Goal: Find specific fact: Find specific fact

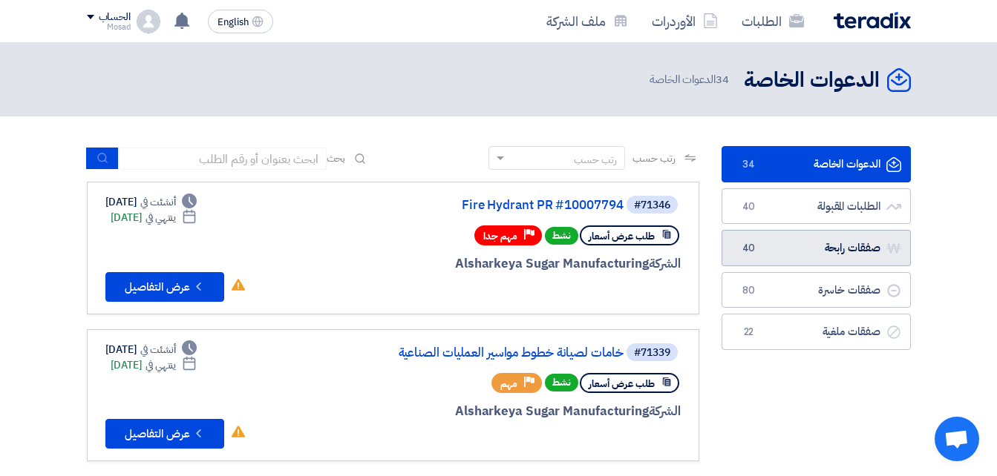
click at [810, 250] on link "صفقات رابحة صفقات رابحة 40" at bounding box center [815, 248] width 189 height 36
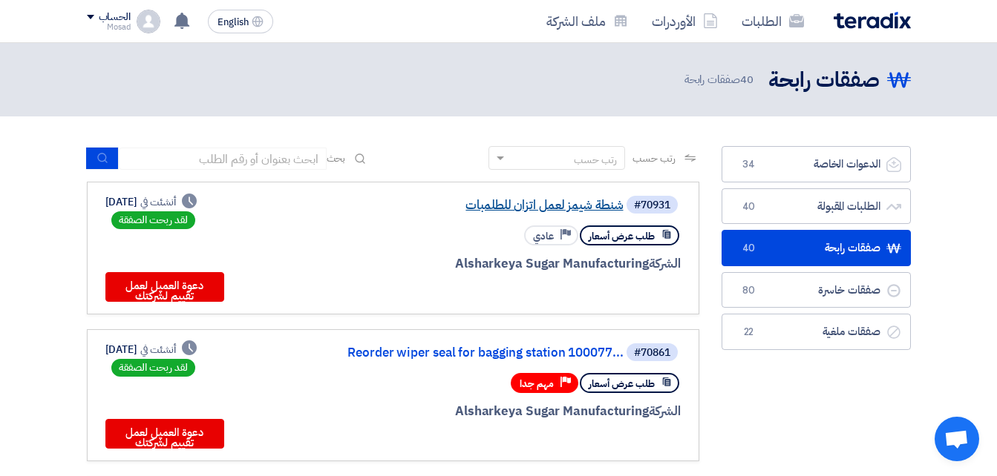
click at [551, 209] on link "شنطة شيمز لعمل اتزان للطلمبات" at bounding box center [475, 205] width 297 height 13
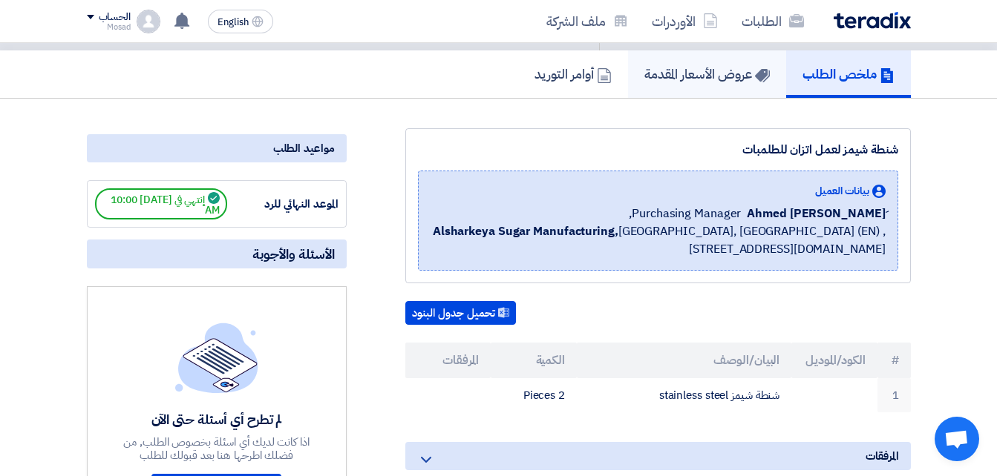
scroll to position [74, 0]
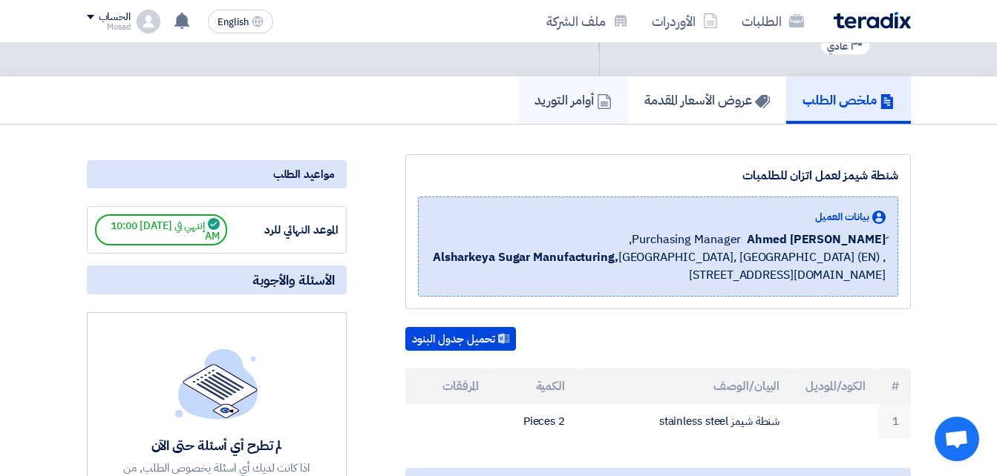
click at [548, 96] on h5 "أوامر التوريد" at bounding box center [572, 99] width 77 height 17
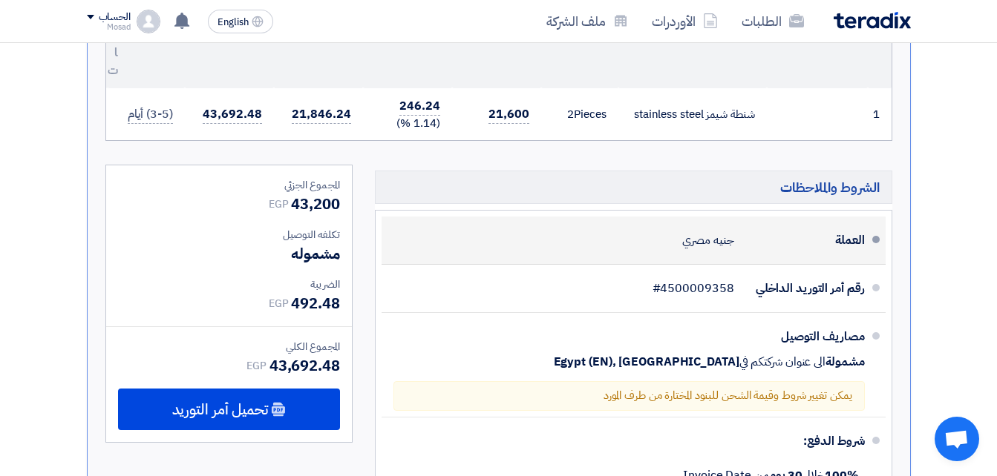
scroll to position [445, 0]
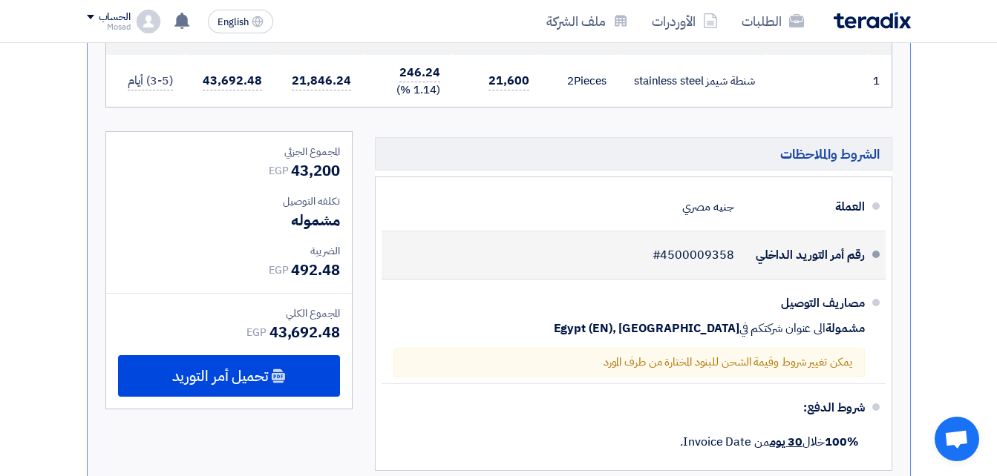
drag, startPoint x: 666, startPoint y: 258, endPoint x: 738, endPoint y: 255, distance: 71.3
click at [738, 255] on div "رقم أمر التوريد الداخلي #4500009358" at bounding box center [628, 255] width 471 height 36
drag, startPoint x: 738, startPoint y: 255, endPoint x: 724, endPoint y: 257, distance: 13.4
copy span "4500009358"
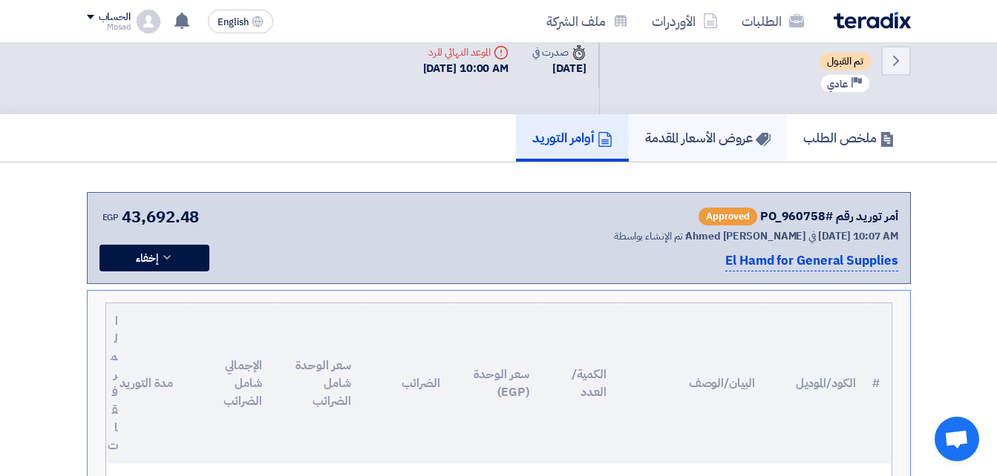
scroll to position [0, 0]
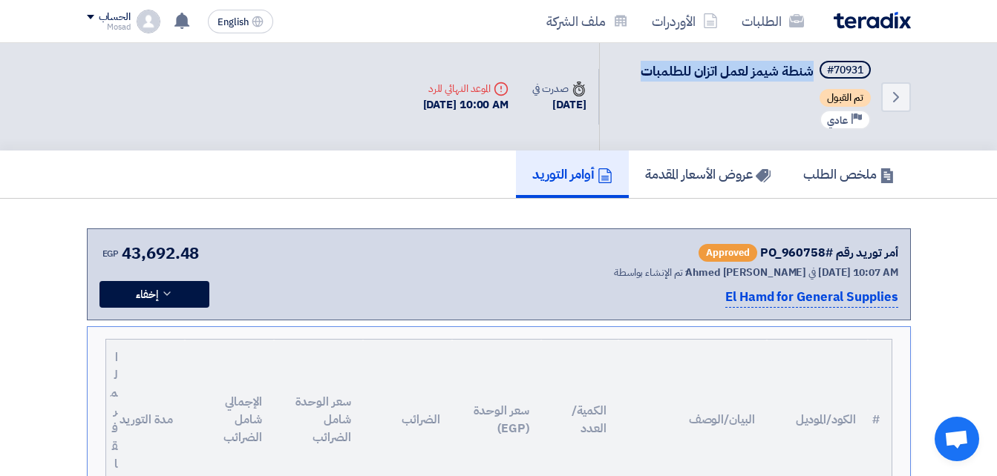
drag, startPoint x: 626, startPoint y: 64, endPoint x: 812, endPoint y: 72, distance: 186.5
click at [812, 72] on div "Back #70931 شنطة شيمز لعمل اتزان للطلمبات تم القبول Priority عادي" at bounding box center [755, 97] width 312 height 108
drag, startPoint x: 813, startPoint y: 68, endPoint x: 624, endPoint y: 68, distance: 189.3
click at [624, 68] on div "Back #70931 شنطة شيمز لعمل اتزان للطلمبات تم القبول Priority عادي" at bounding box center [755, 97] width 312 height 108
drag, startPoint x: 630, startPoint y: 68, endPoint x: 810, endPoint y: 69, distance: 180.4
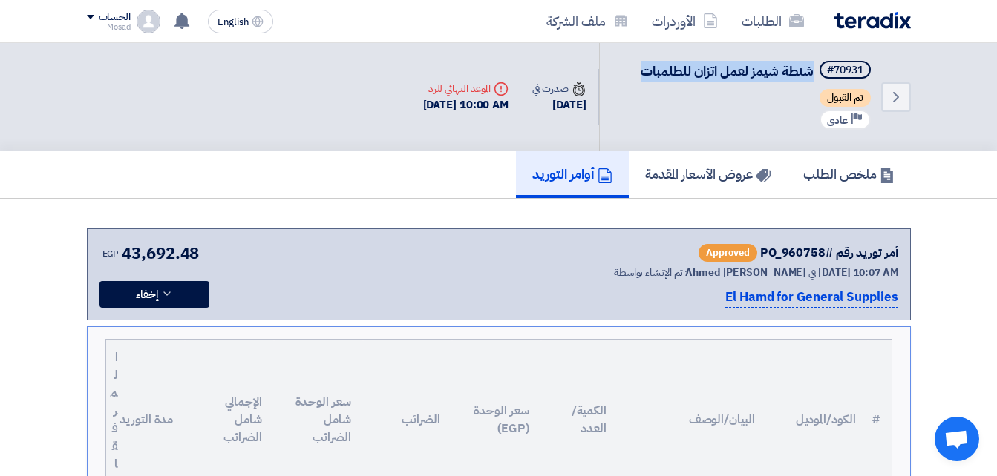
click at [810, 69] on div "Back #70931 شنطة شيمز لعمل اتزان للطلمبات تم القبول Priority عادي" at bounding box center [755, 97] width 312 height 108
copy span "شنطة شيمز لعمل اتزان للطلمبات"
